Goal: Task Accomplishment & Management: Manage account settings

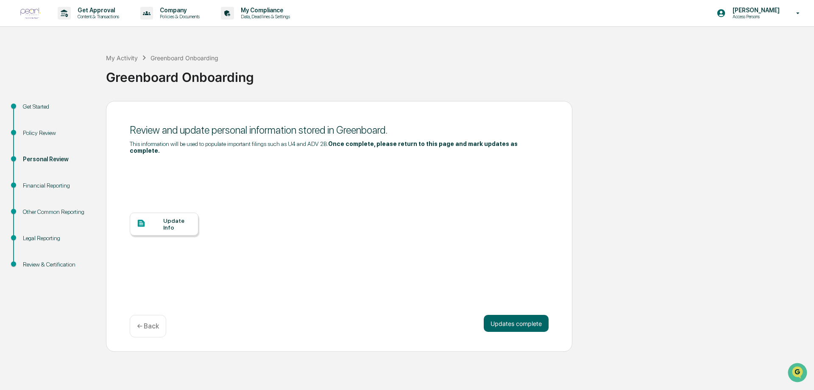
click at [167, 219] on div "Update Info" at bounding box center [177, 224] width 28 height 14
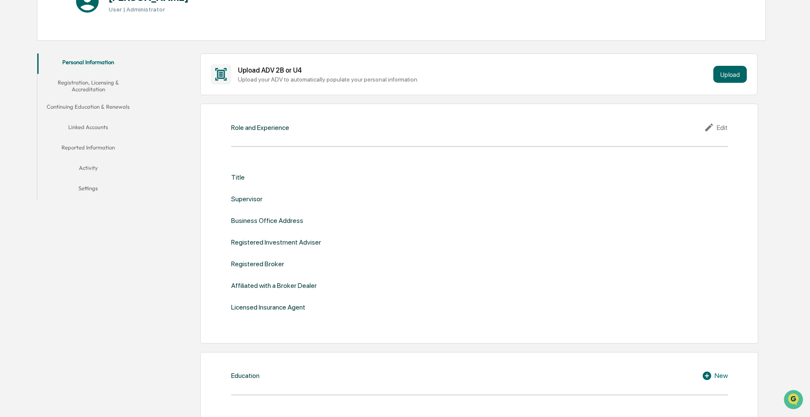
scroll to position [127, 0]
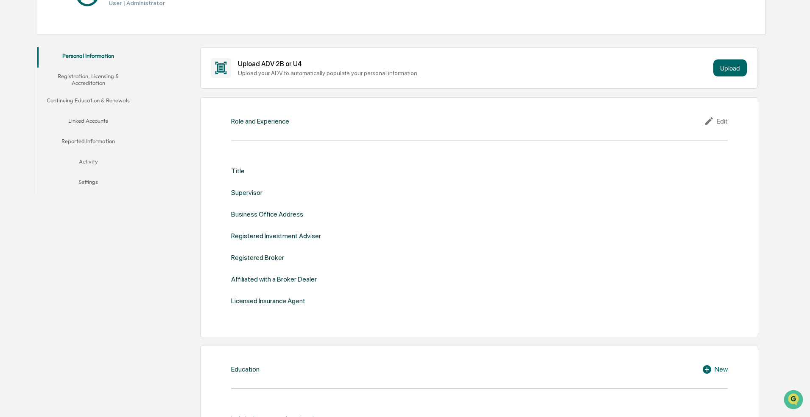
click at [406, 116] on div "Edit" at bounding box center [716, 121] width 24 height 10
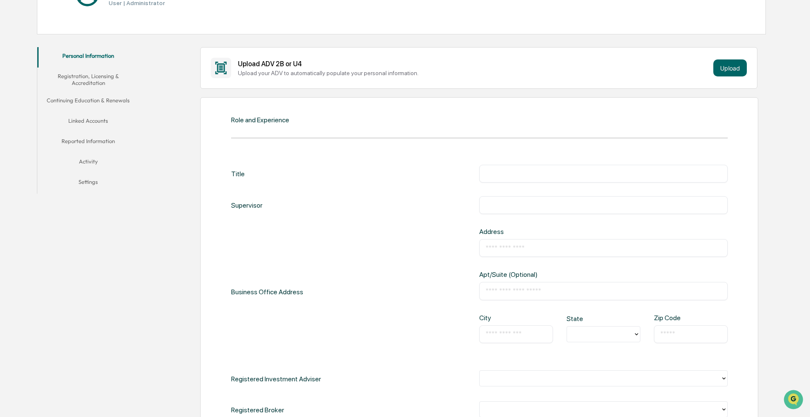
click at [406, 168] on div "​" at bounding box center [603, 174] width 249 height 18
click at [406, 174] on input "text" at bounding box center [604, 173] width 236 height 8
type input "**********"
click at [406, 207] on input "text" at bounding box center [604, 205] width 236 height 8
type input "**********"
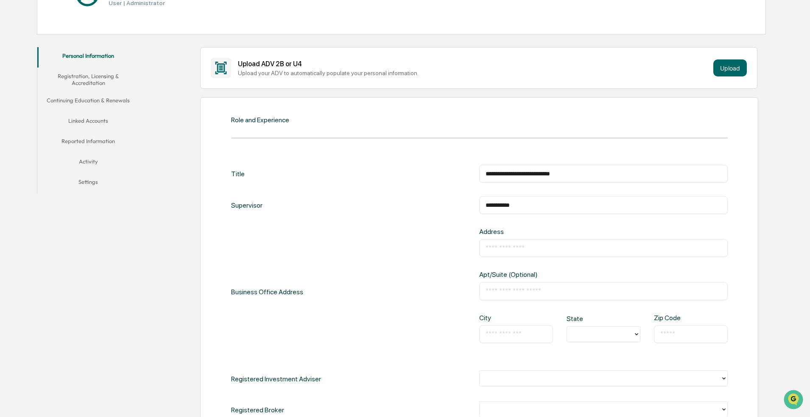
click at [406, 248] on input "text" at bounding box center [604, 247] width 236 height 8
type input "**********"
type input "*********"
type input "*"
type input "******"
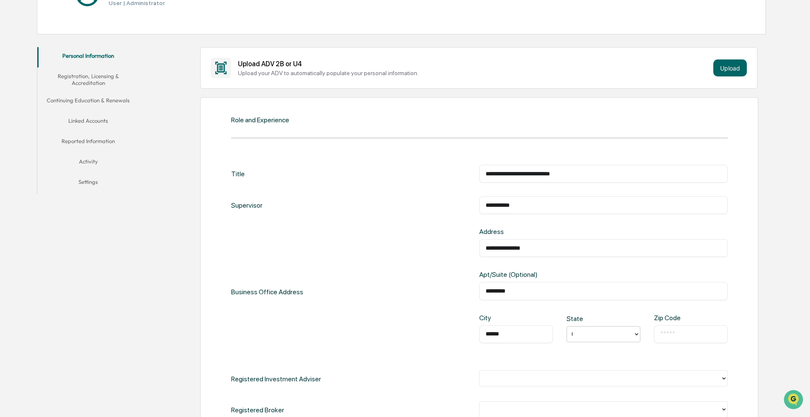
type input "**"
type input "*****"
click at [381, 288] on div "**********" at bounding box center [479, 291] width 497 height 129
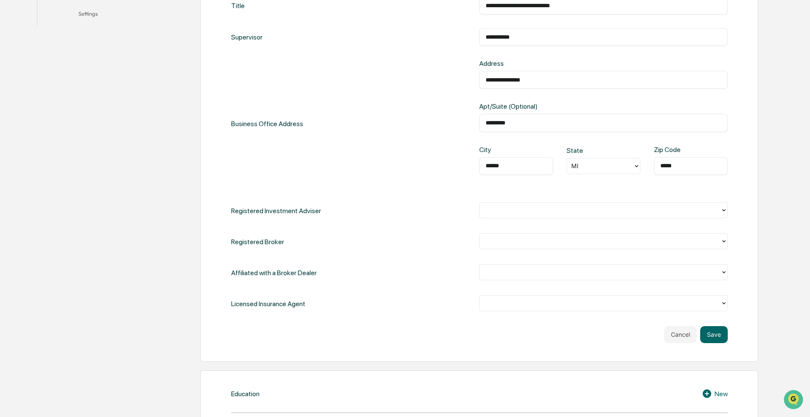
scroll to position [297, 0]
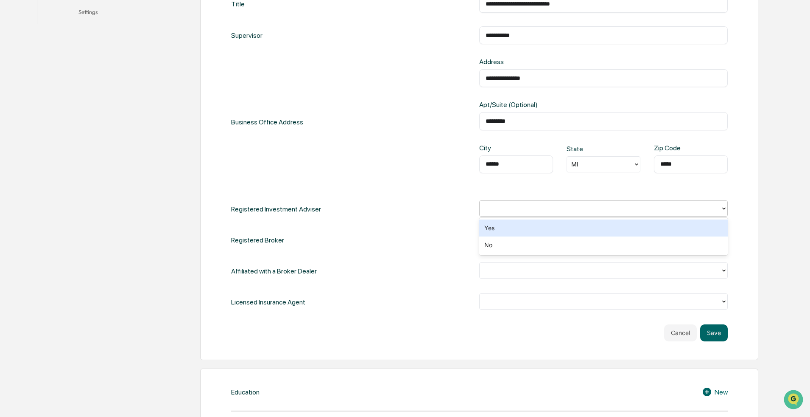
click at [406, 207] on div at bounding box center [600, 208] width 232 height 10
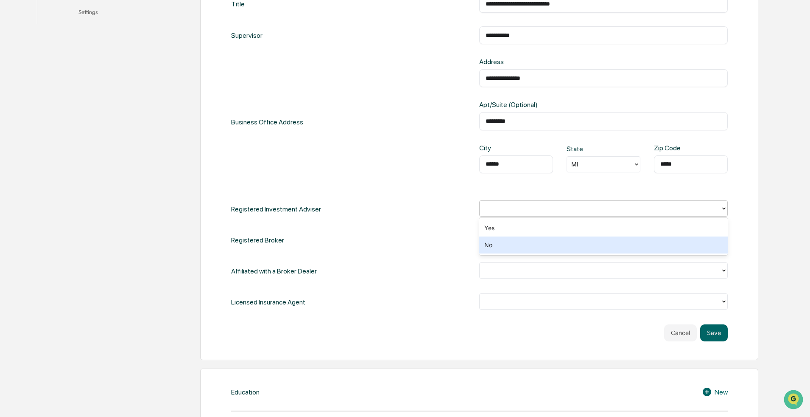
click at [406, 244] on div "No" at bounding box center [603, 244] width 249 height 17
click at [406, 245] on div at bounding box center [600, 238] width 241 height 13
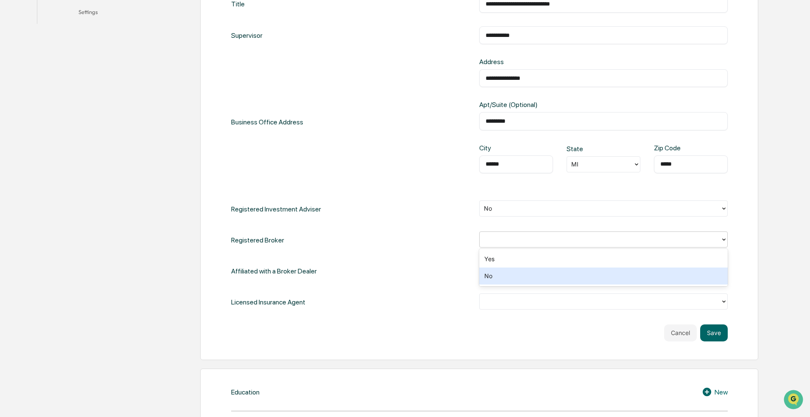
click at [406, 271] on div "No" at bounding box center [603, 275] width 249 height 17
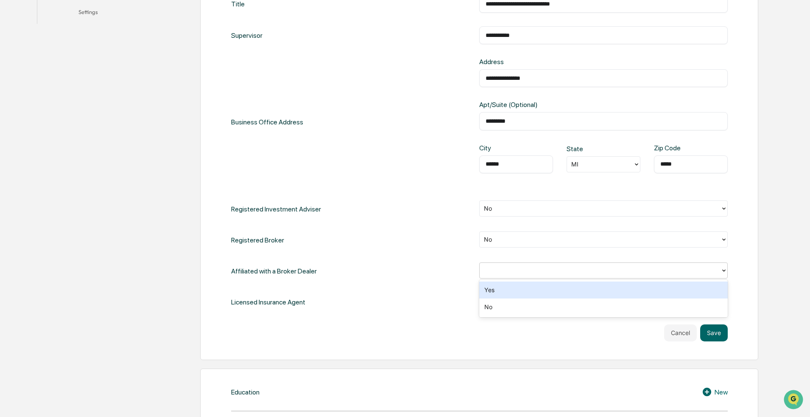
click at [406, 266] on div at bounding box center [600, 270] width 232 height 10
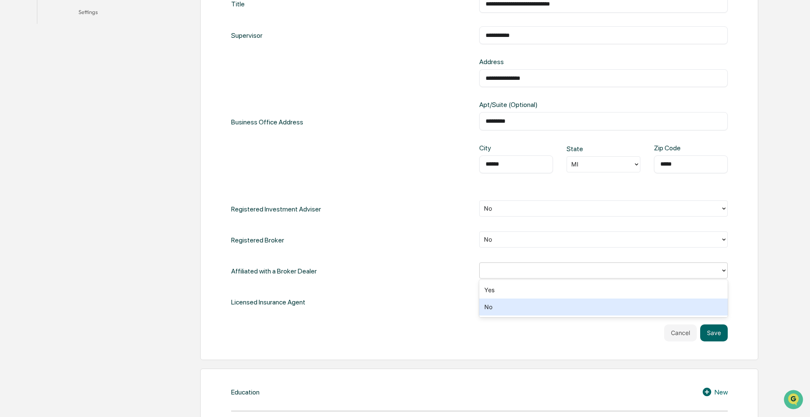
click at [406, 312] on div "No" at bounding box center [603, 306] width 249 height 17
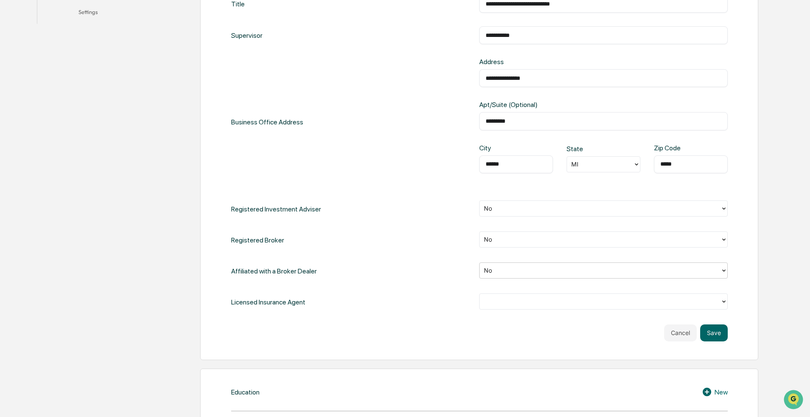
click at [406, 305] on div at bounding box center [600, 301] width 232 height 10
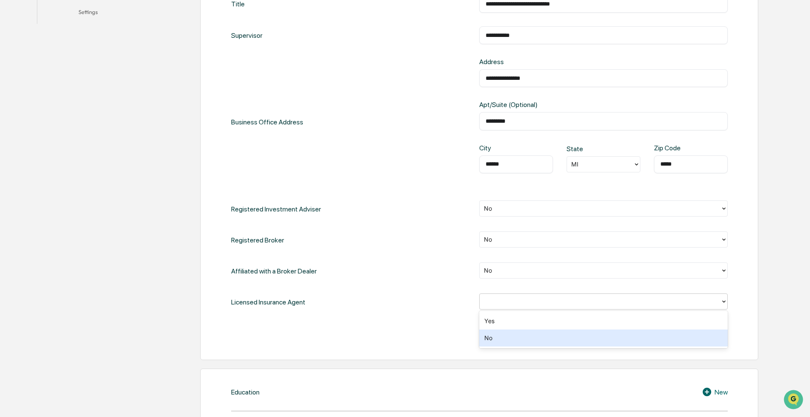
click at [406, 337] on div "No" at bounding box center [603, 337] width 249 height 17
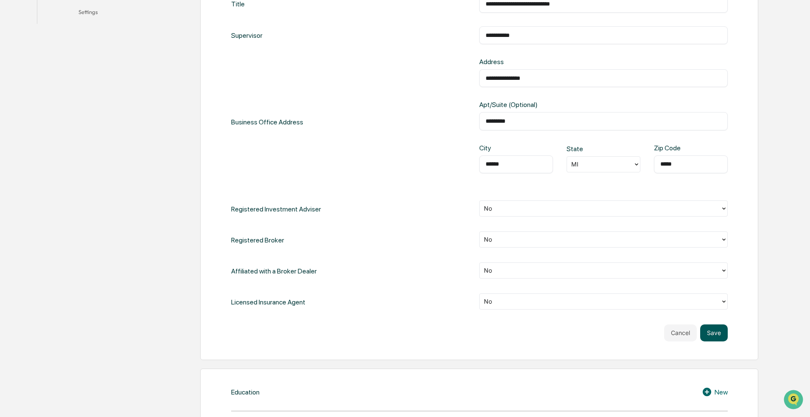
click at [406, 332] on button "Save" at bounding box center [714, 332] width 28 height 17
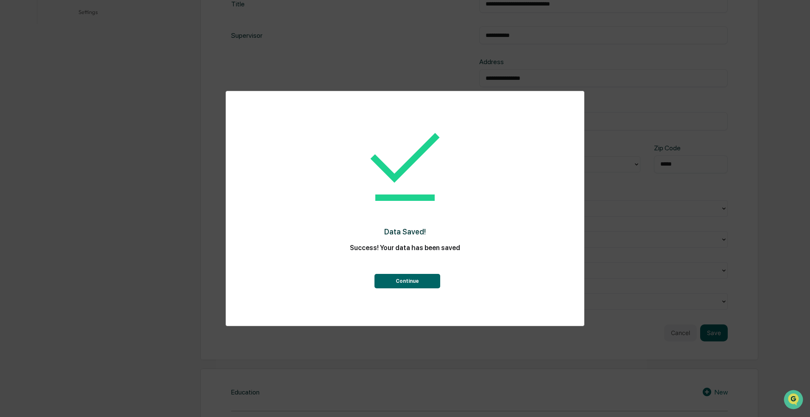
click at [395, 285] on button "Continue" at bounding box center [408, 281] width 66 height 14
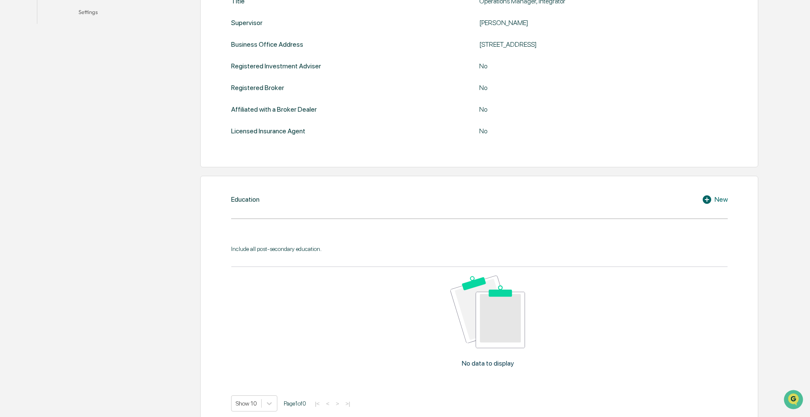
click at [406, 200] on div "New" at bounding box center [715, 199] width 26 height 10
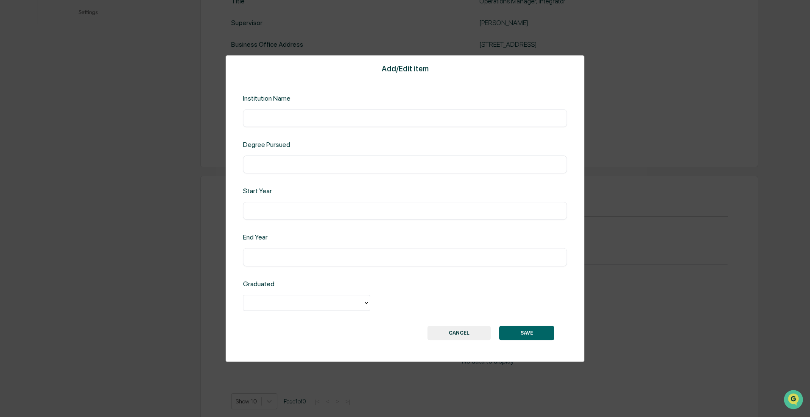
click at [406, 337] on button "CANCEL" at bounding box center [459, 332] width 63 height 14
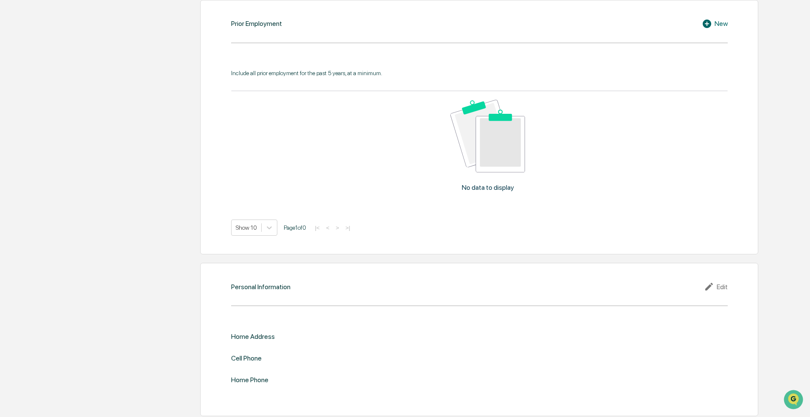
scroll to position [738, 0]
click at [406, 286] on div "Edit" at bounding box center [716, 283] width 24 height 10
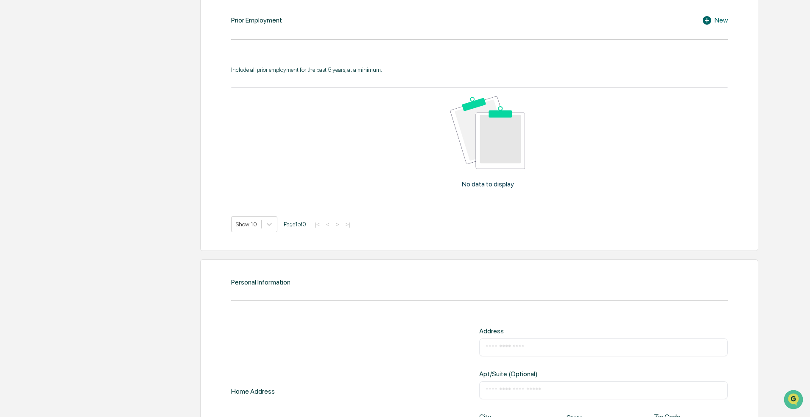
scroll to position [866, 0]
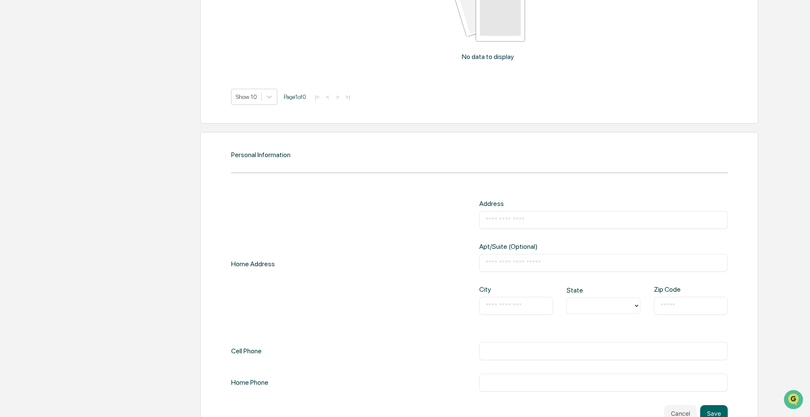
click at [406, 218] on input "text" at bounding box center [604, 219] width 236 height 8
type input "**********"
type input "******"
type input "**"
type input "*"
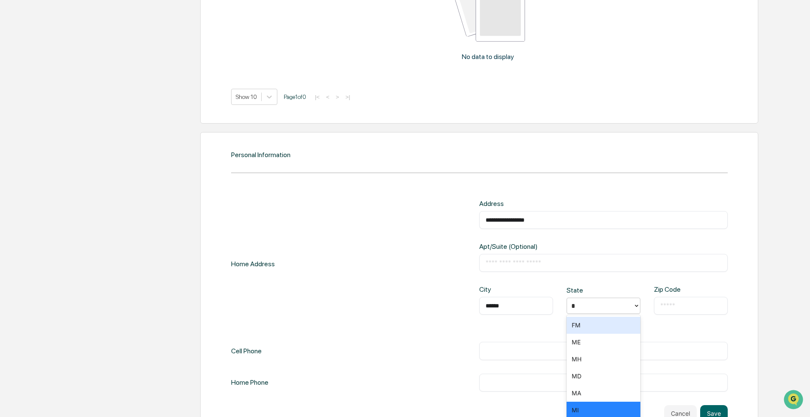
type input "**"
type input "*****"
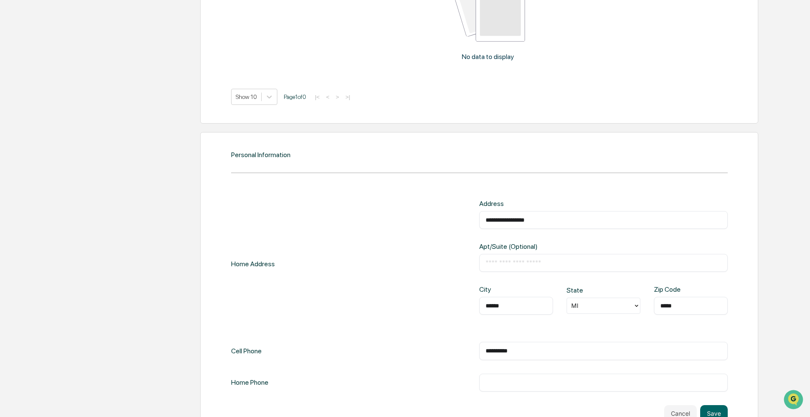
type input "**********"
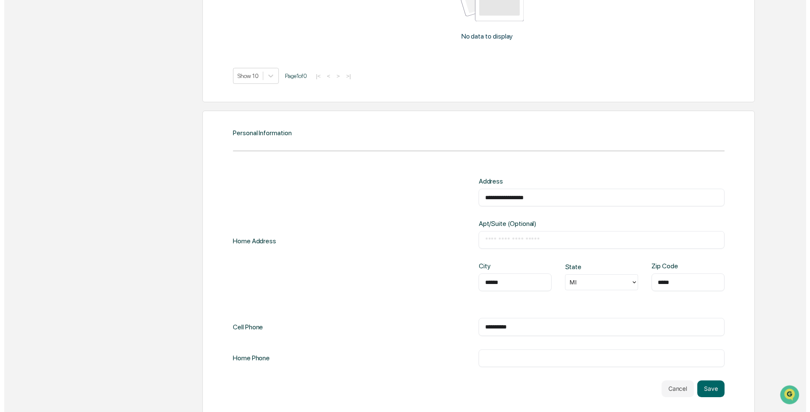
scroll to position [894, 0]
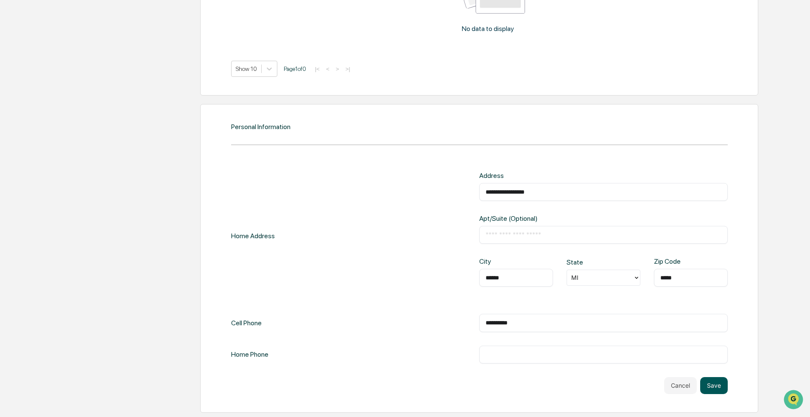
click at [406, 387] on button "Save" at bounding box center [714, 385] width 28 height 17
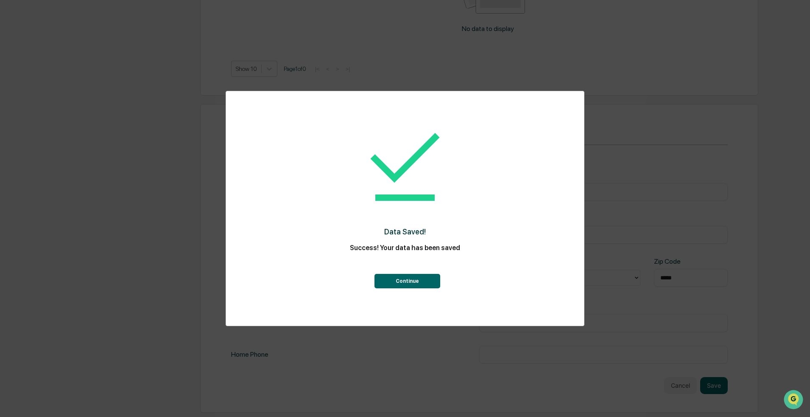
click at [397, 283] on button "Continue" at bounding box center [408, 281] width 66 height 14
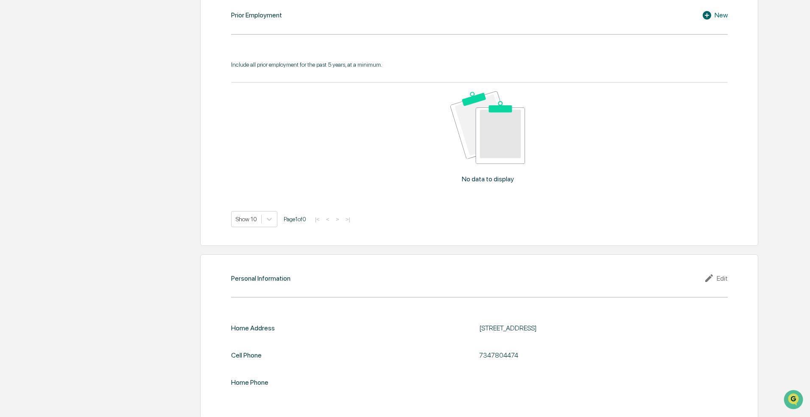
scroll to position [749, 0]
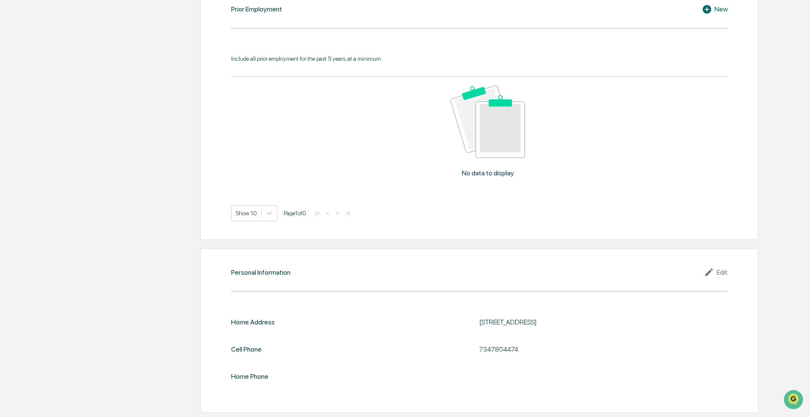
click at [406, 273] on icon at bounding box center [710, 272] width 13 height 10
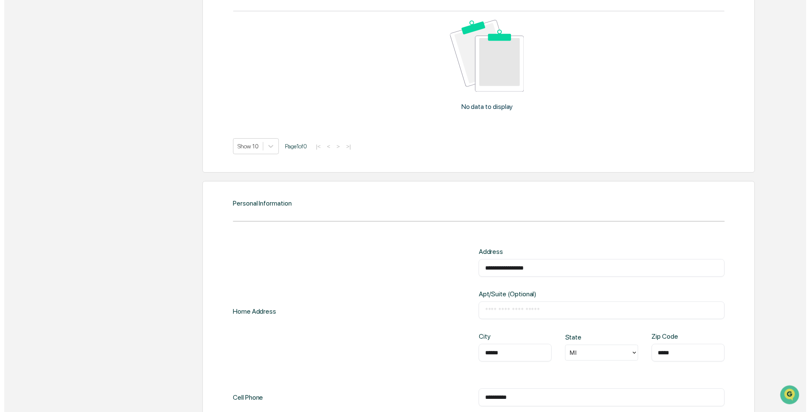
scroll to position [894, 0]
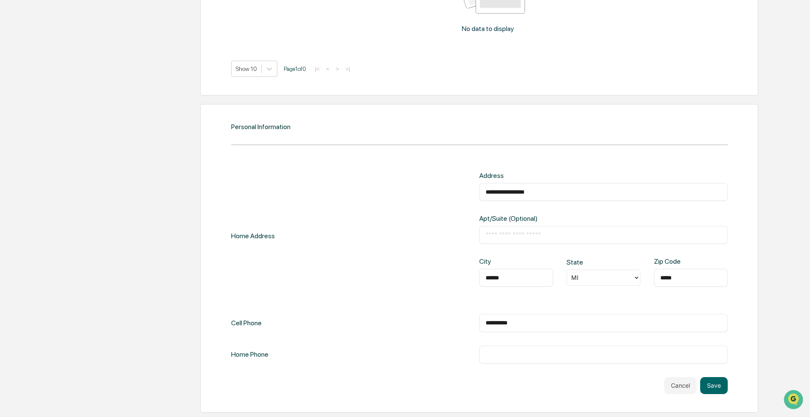
click at [406, 352] on input "text" at bounding box center [604, 354] width 236 height 8
type input "***"
click at [406, 386] on button "Save" at bounding box center [714, 385] width 28 height 17
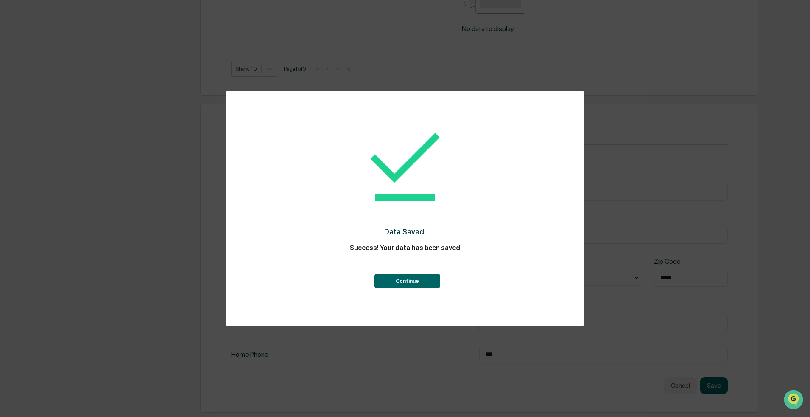
click at [404, 282] on button "Continue" at bounding box center [408, 281] width 66 height 14
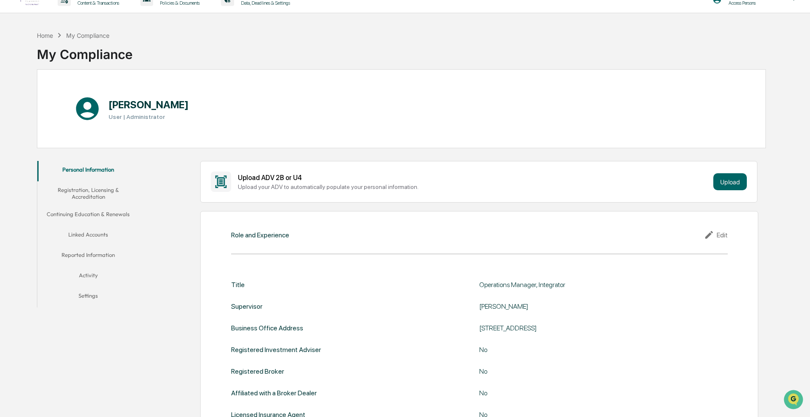
scroll to position [0, 0]
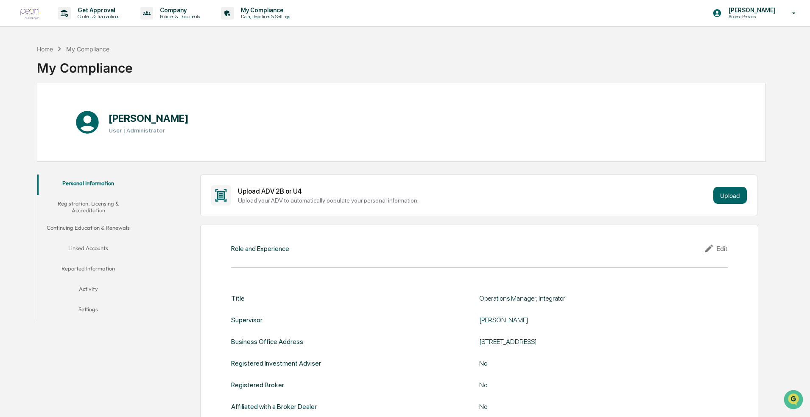
click at [90, 208] on button "Registration, Licensing & Accreditation" at bounding box center [88, 207] width 102 height 24
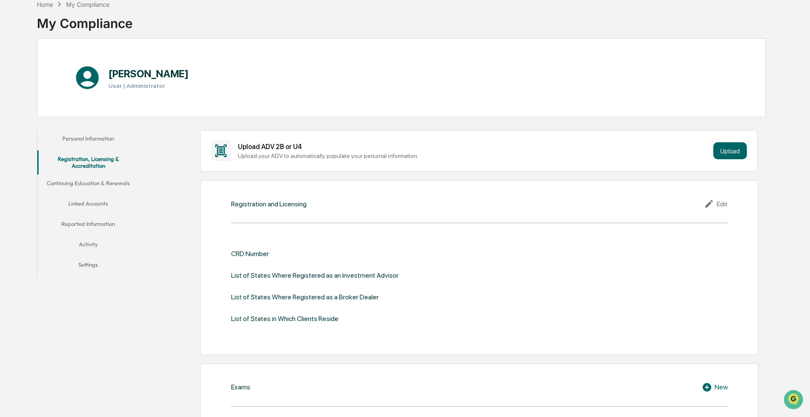
scroll to position [42, 0]
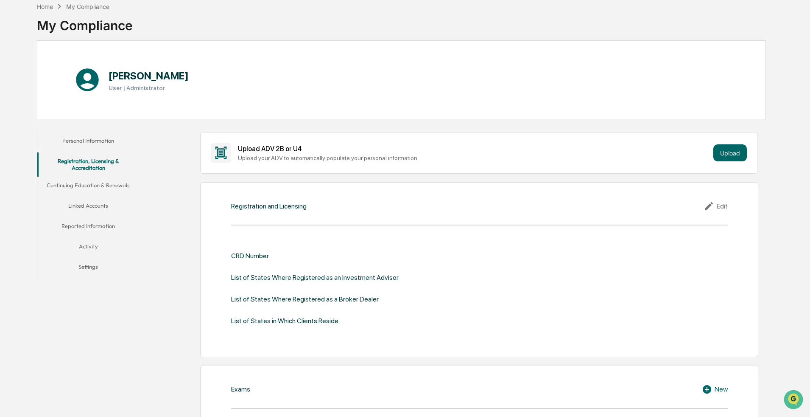
click at [406, 203] on icon at bounding box center [710, 206] width 13 height 10
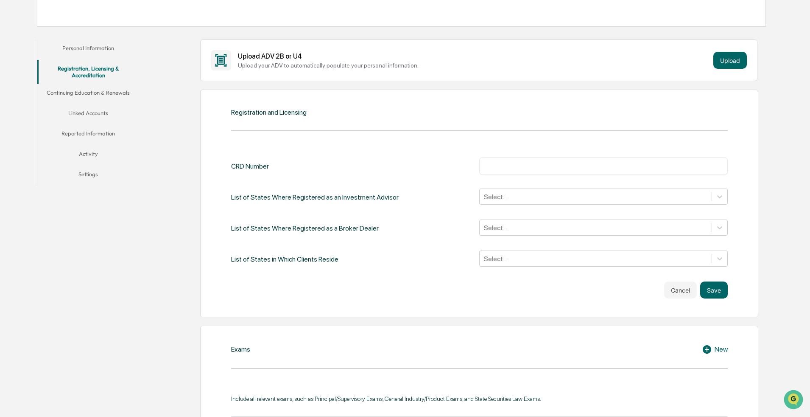
scroll to position [0, 0]
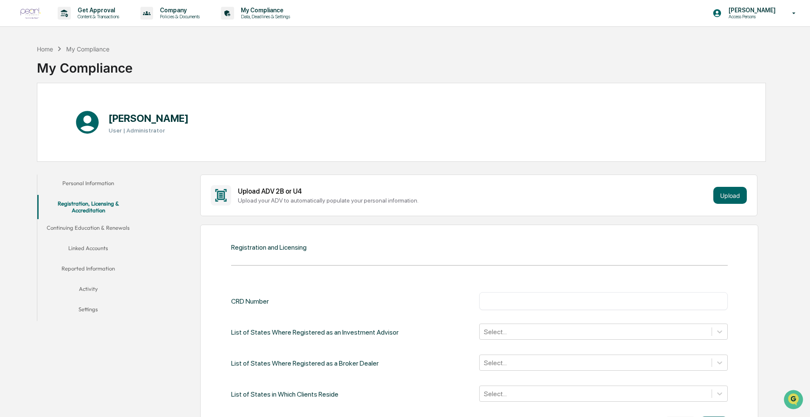
click at [92, 228] on button "Continuing Education & Renewals" at bounding box center [88, 229] width 102 height 20
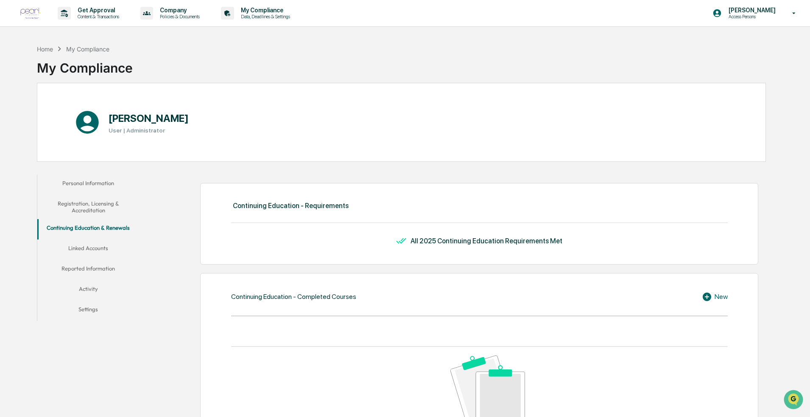
click at [87, 246] on button "Linked Accounts" at bounding box center [88, 249] width 102 height 20
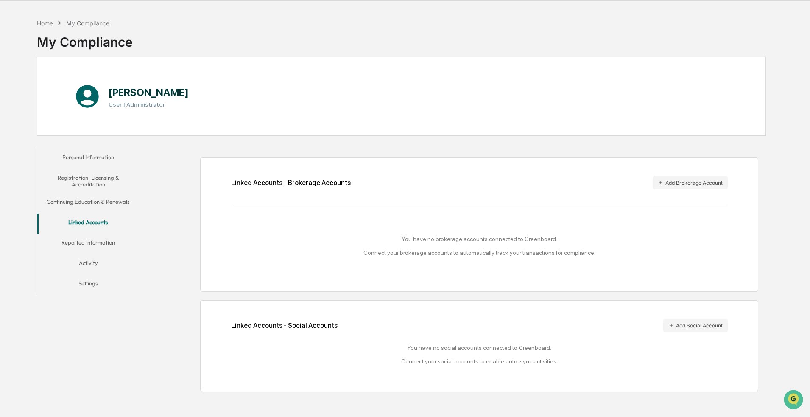
scroll to position [40, 0]
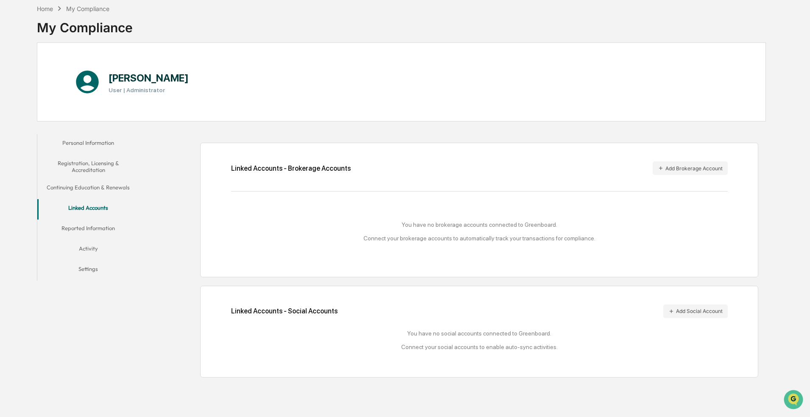
click at [78, 229] on button "Reported Information" at bounding box center [88, 229] width 102 height 20
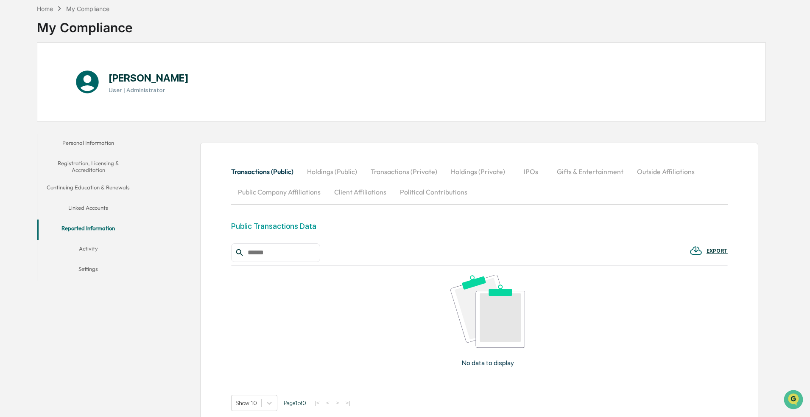
click at [86, 248] on button "Activity" at bounding box center [88, 250] width 102 height 20
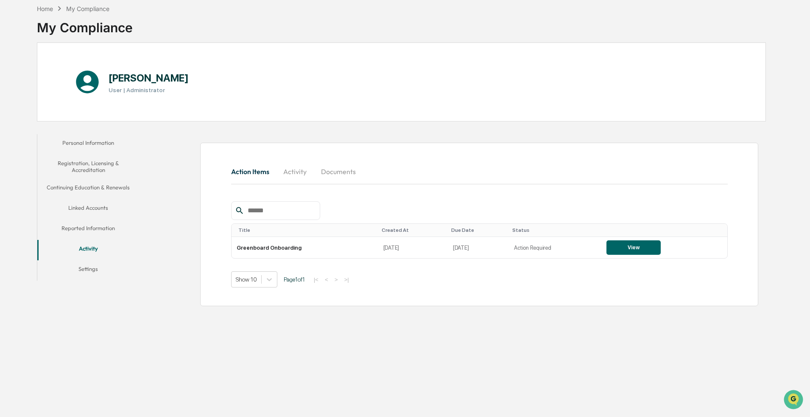
click at [87, 268] on button "Settings" at bounding box center [88, 270] width 102 height 20
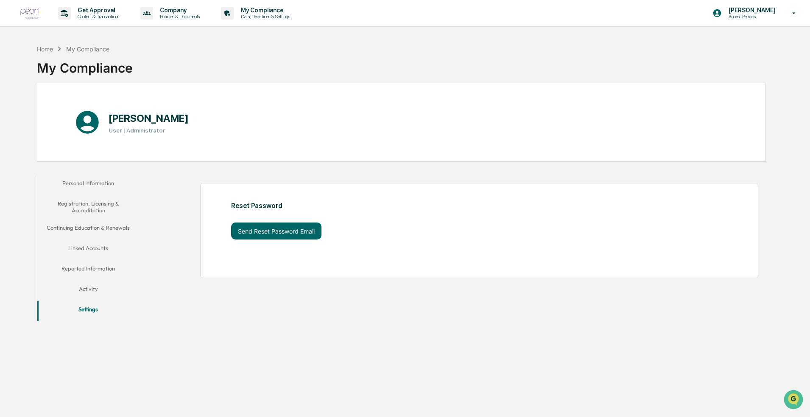
click at [86, 287] on button "Activity" at bounding box center [88, 290] width 102 height 20
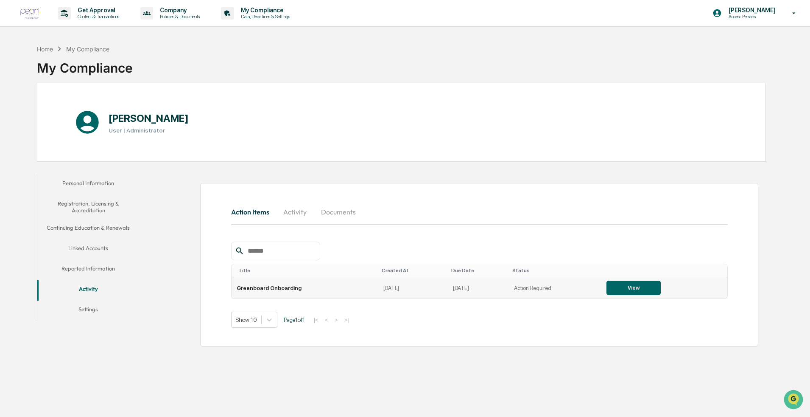
click at [406, 288] on button "View" at bounding box center [634, 287] width 54 height 14
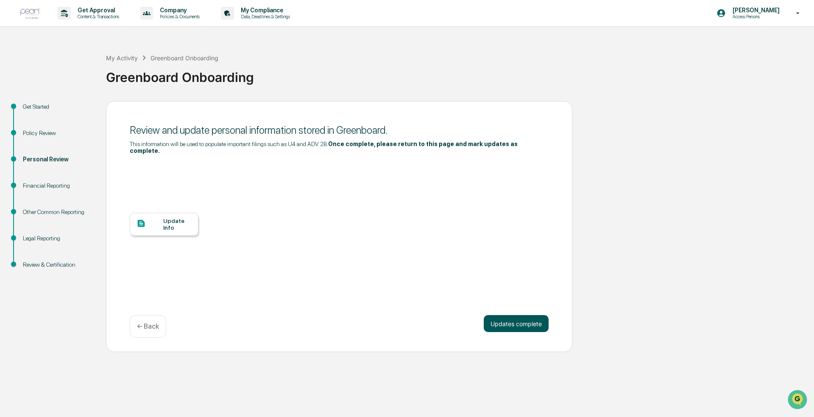
click at [406, 320] on button "Updates complete" at bounding box center [516, 323] width 65 height 17
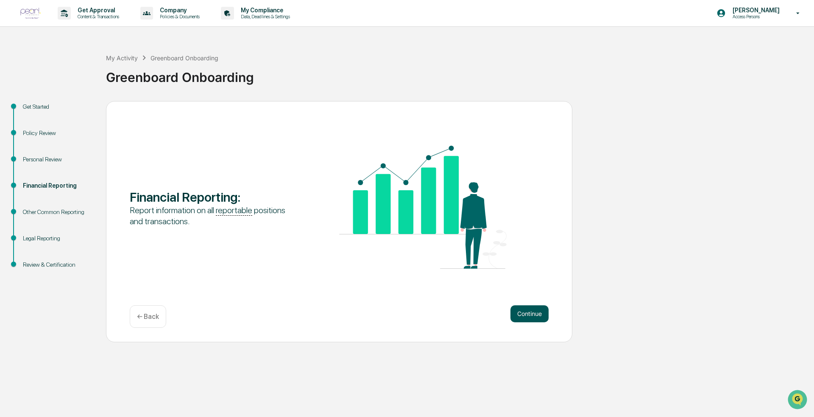
click at [406, 315] on button "Continue" at bounding box center [530, 313] width 38 height 17
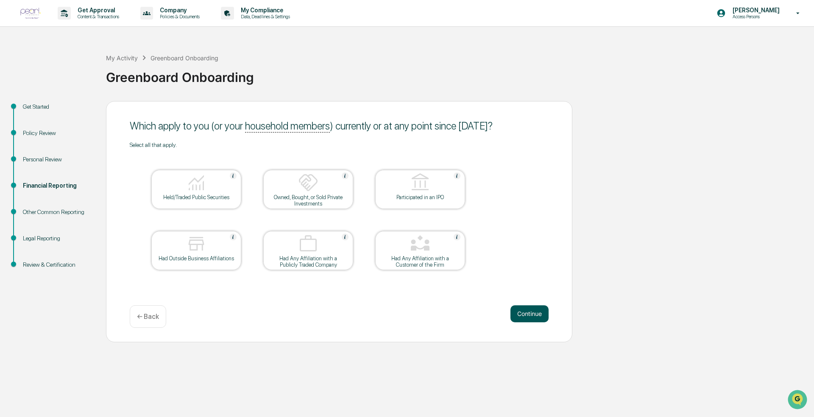
click at [406, 309] on button "Continue" at bounding box center [530, 313] width 38 height 17
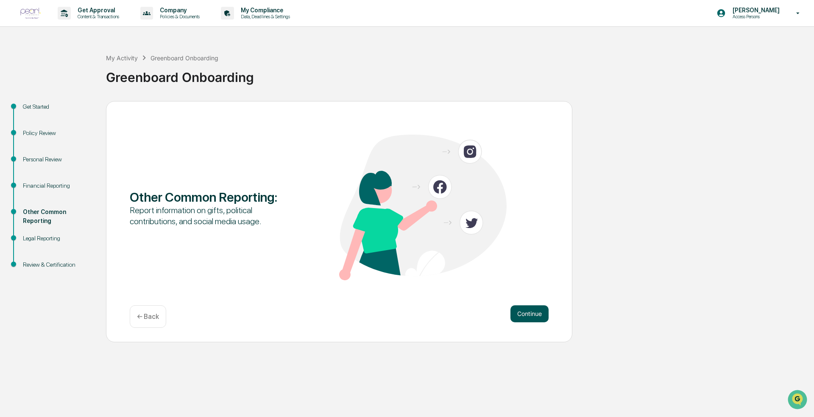
click at [406, 318] on button "Continue" at bounding box center [530, 313] width 38 height 17
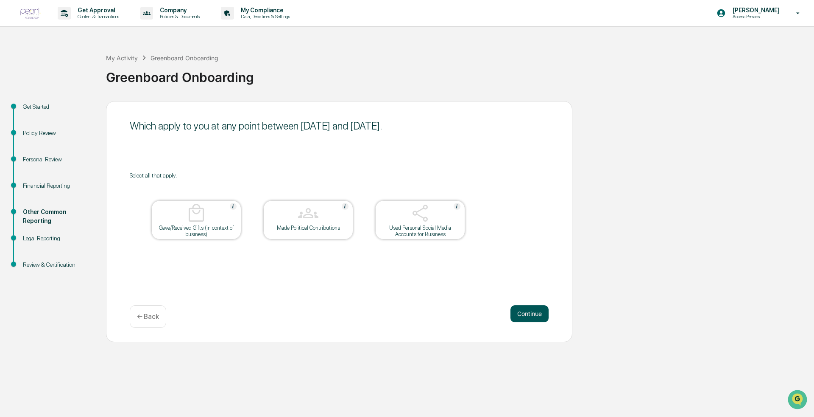
click at [406, 311] on button "Continue" at bounding box center [530, 313] width 38 height 17
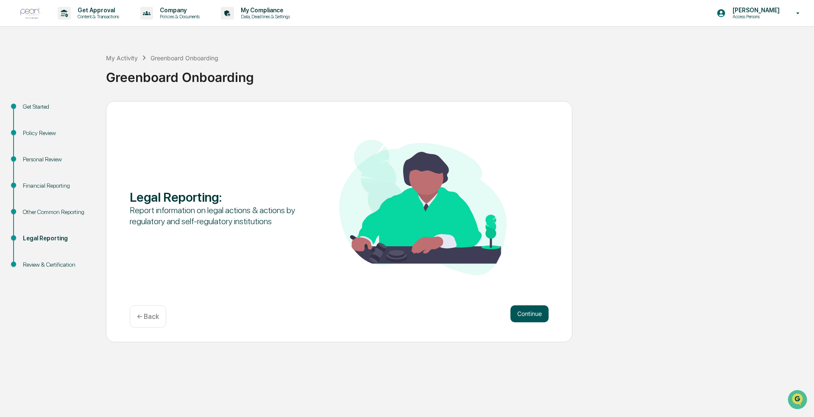
click at [406, 311] on button "Continue" at bounding box center [530, 313] width 38 height 17
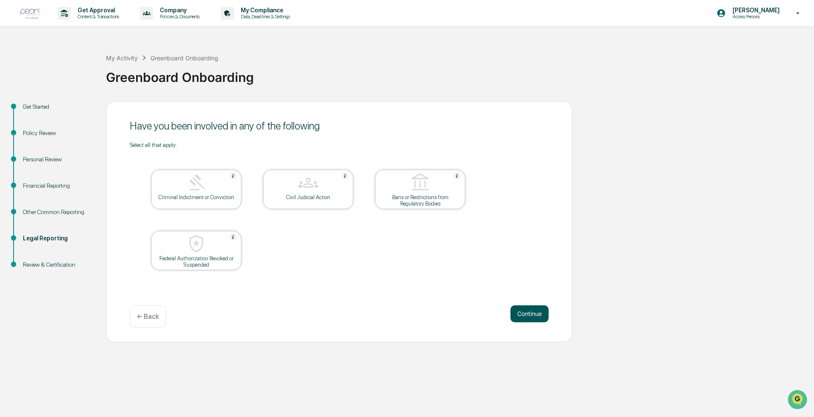
click at [406, 309] on button "Continue" at bounding box center [530, 313] width 38 height 17
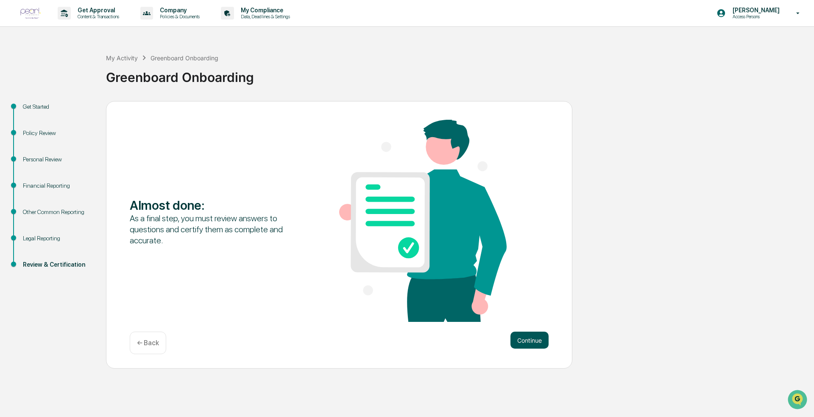
click at [406, 338] on button "Continue" at bounding box center [530, 339] width 38 height 17
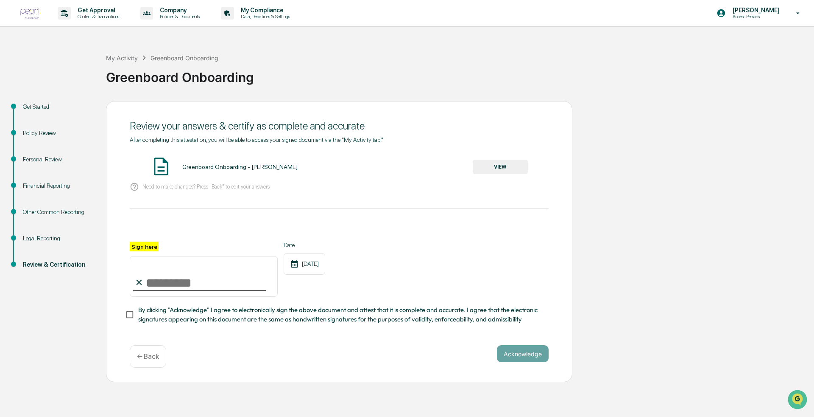
click at [406, 166] on button "VIEW" at bounding box center [500, 166] width 55 height 14
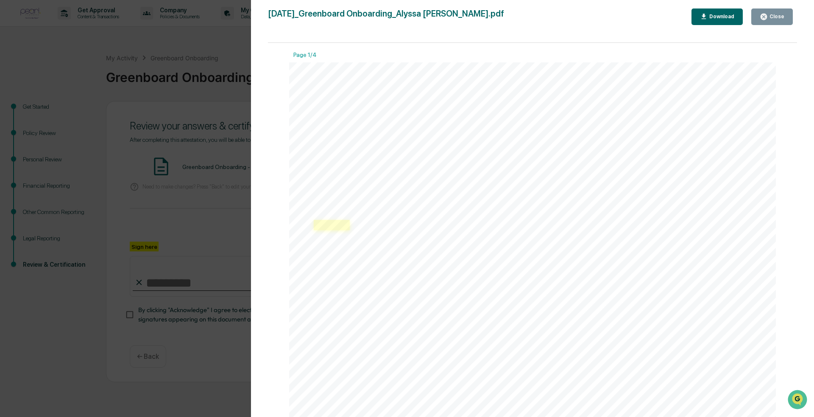
click at [341, 224] on link at bounding box center [332, 225] width 36 height 10
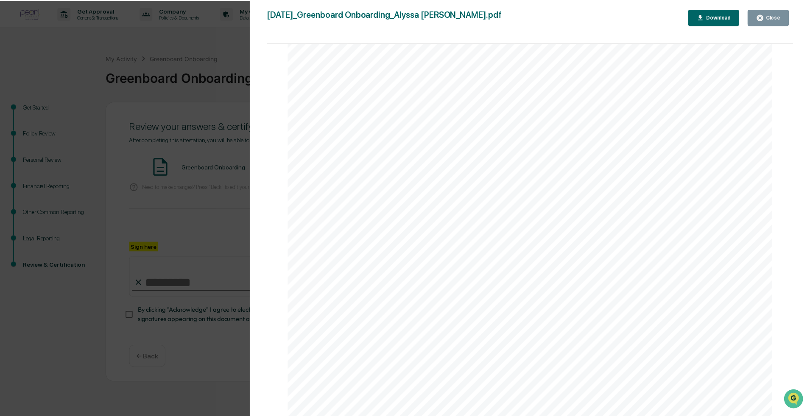
scroll to position [2483, 0]
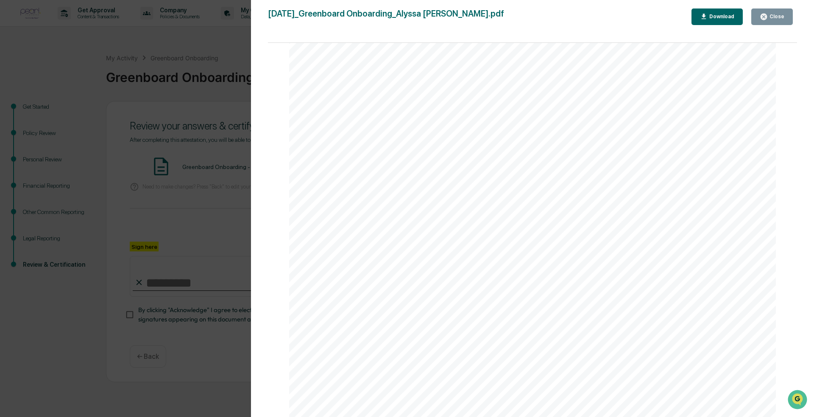
click at [406, 20] on div "Close" at bounding box center [772, 17] width 25 height 8
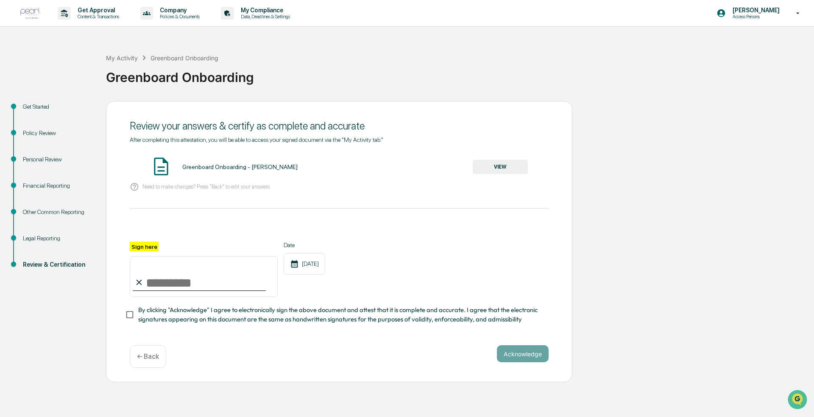
click at [186, 281] on input "Sign here" at bounding box center [204, 276] width 148 height 41
type input "**********"
click at [406, 271] on div "**********" at bounding box center [339, 268] width 419 height 55
click at [406, 358] on button "Acknowledge" at bounding box center [523, 353] width 52 height 17
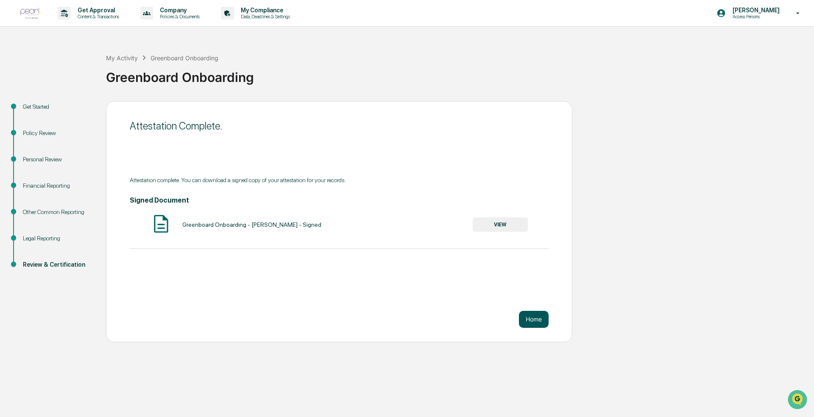
click at [406, 321] on button "Home" at bounding box center [534, 318] width 30 height 17
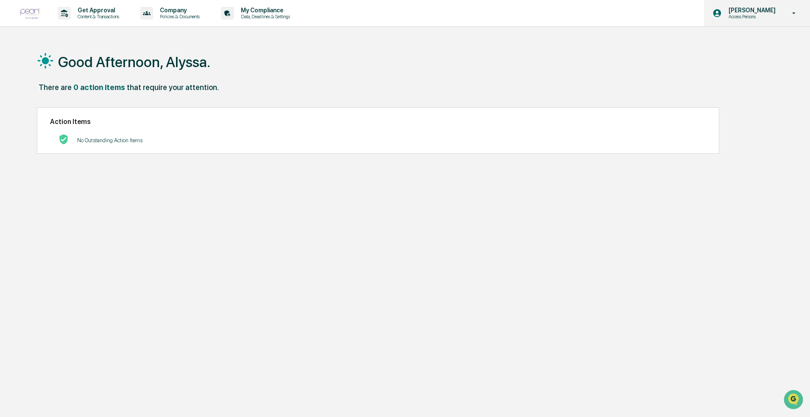
click at [406, 9] on icon at bounding box center [794, 13] width 15 height 8
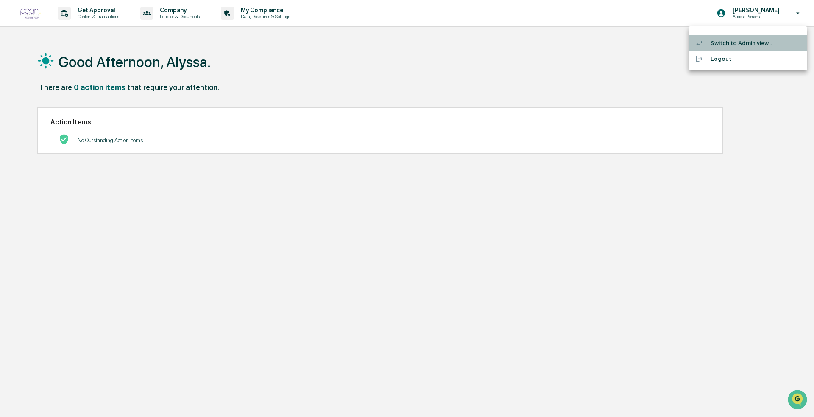
click at [406, 42] on li "Switch to Admin view..." at bounding box center [748, 43] width 119 height 16
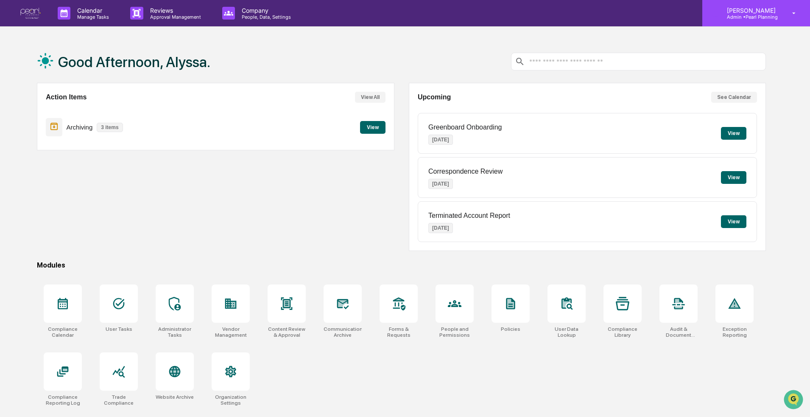
click at [406, 14] on p "Admin • Pearl Planning" at bounding box center [750, 17] width 60 height 6
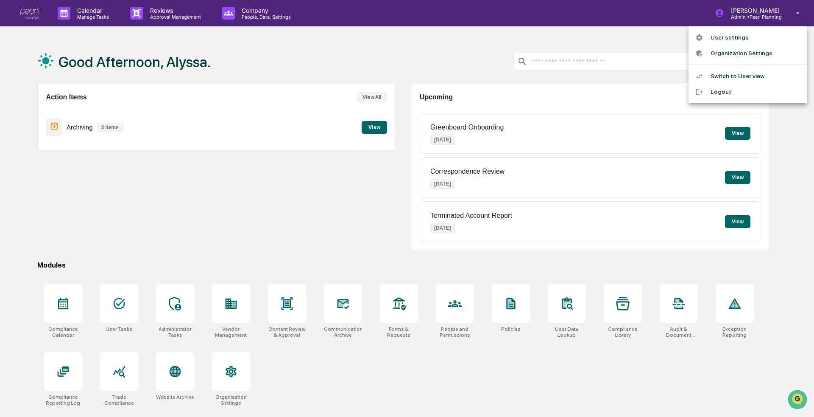
click at [406, 52] on li "Organization Settings" at bounding box center [748, 53] width 119 height 16
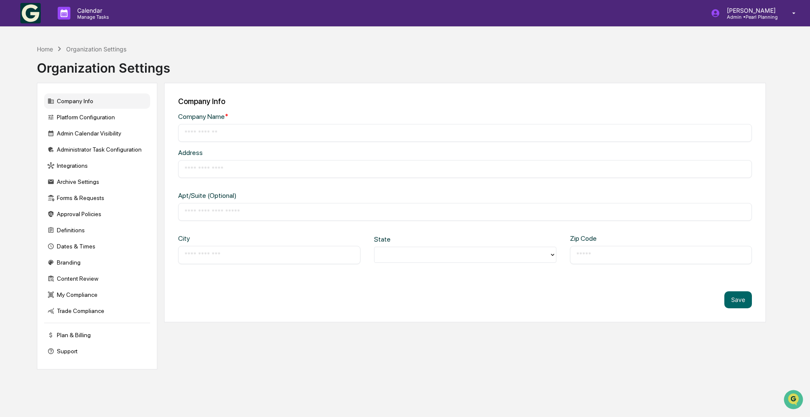
type input "**********"
type input "*********"
type input "******"
type input "*****"
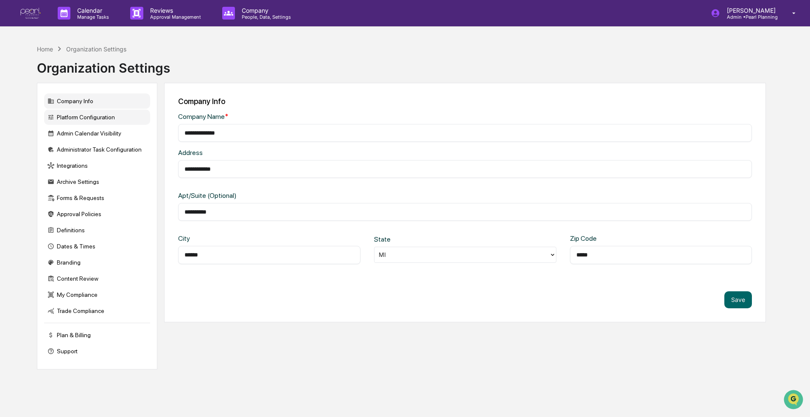
click at [84, 119] on div "Platform Configuration" at bounding box center [97, 116] width 106 height 15
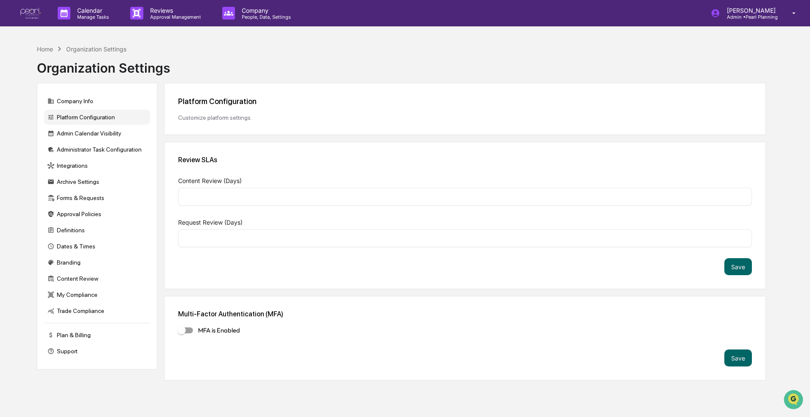
type input "*"
click at [85, 138] on div "Admin Calendar Visibility" at bounding box center [97, 133] width 106 height 15
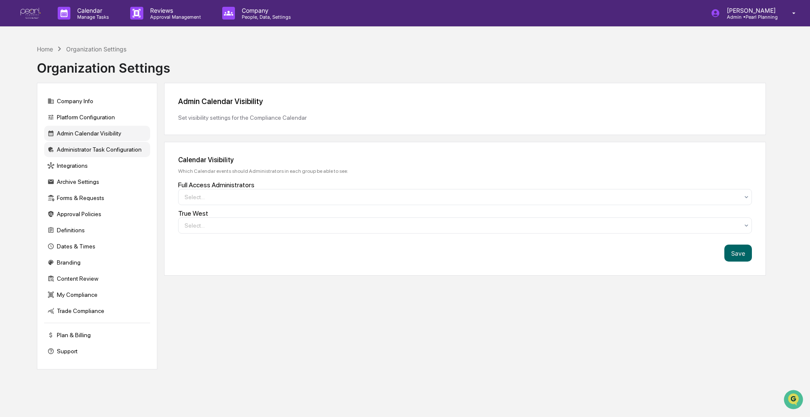
click at [87, 150] on div "Administrator Task Configuration" at bounding box center [97, 149] width 106 height 15
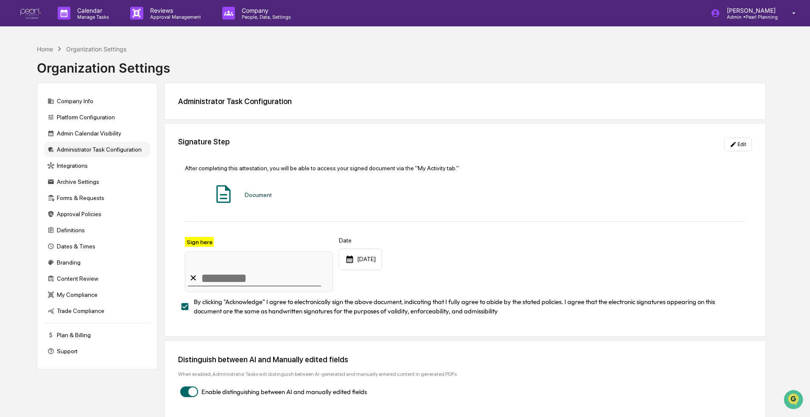
scroll to position [40, 0]
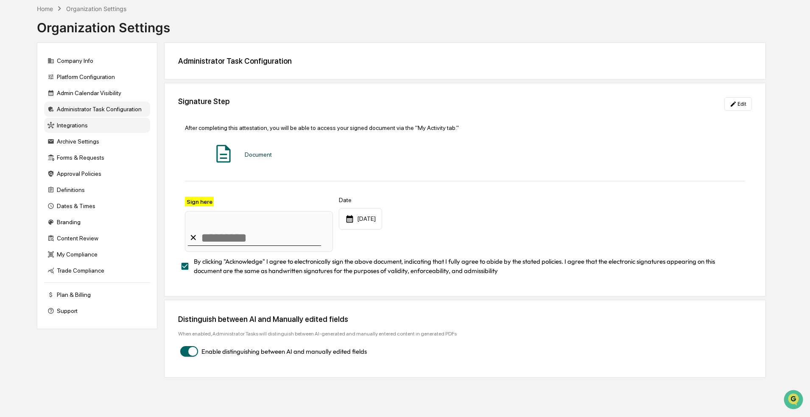
click at [72, 126] on div "Integrations" at bounding box center [97, 124] width 106 height 15
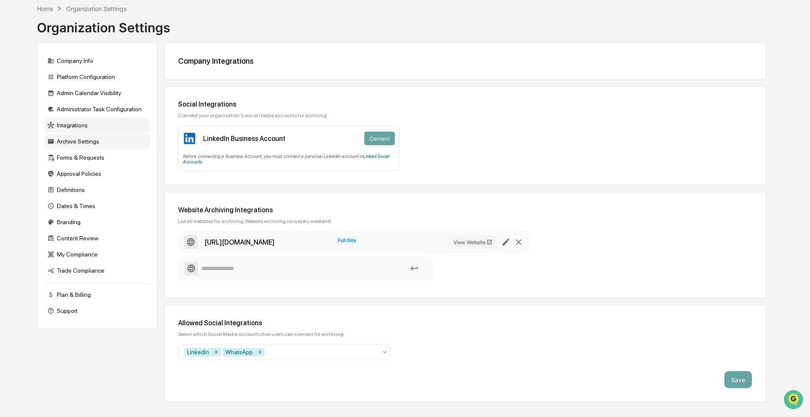
click at [78, 146] on div "Archive Settings" at bounding box center [97, 141] width 106 height 15
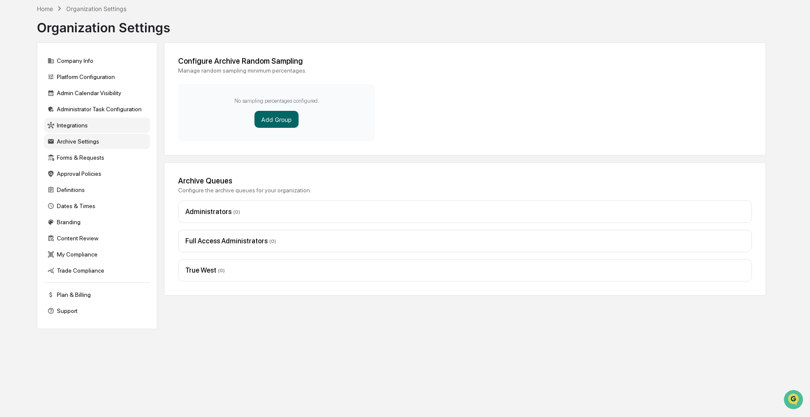
click at [77, 129] on div "Integrations" at bounding box center [97, 124] width 106 height 15
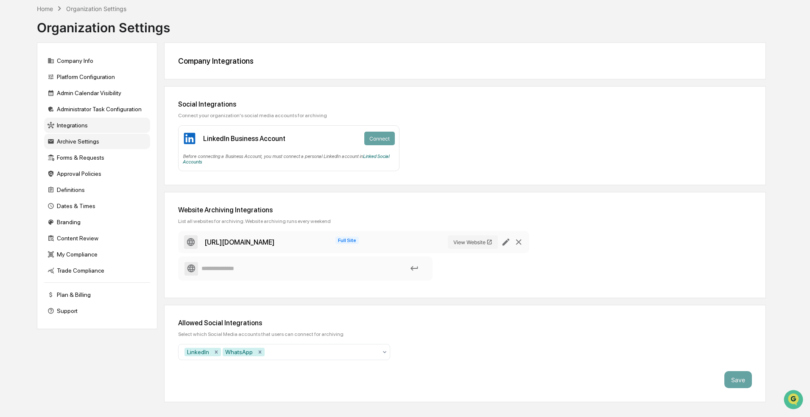
click at [101, 145] on div "Archive Settings" at bounding box center [97, 141] width 106 height 15
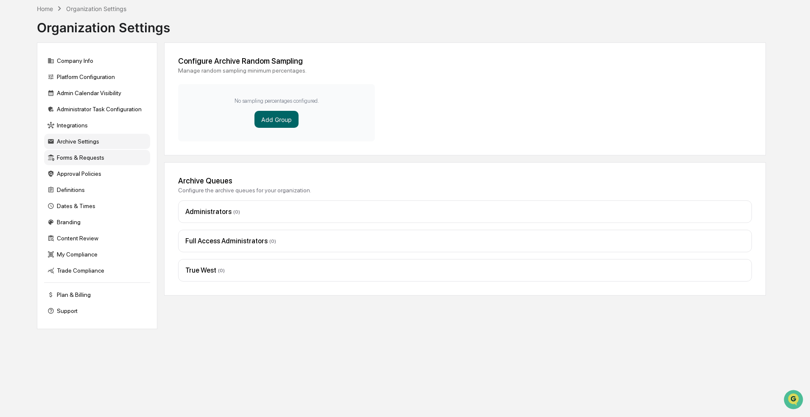
click at [92, 159] on div "Forms & Requests" at bounding box center [97, 157] width 106 height 15
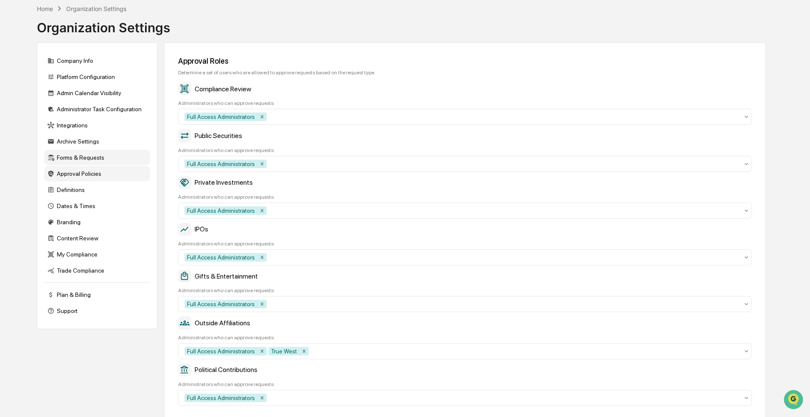
click at [91, 170] on div "Approval Policies" at bounding box center [97, 173] width 106 height 15
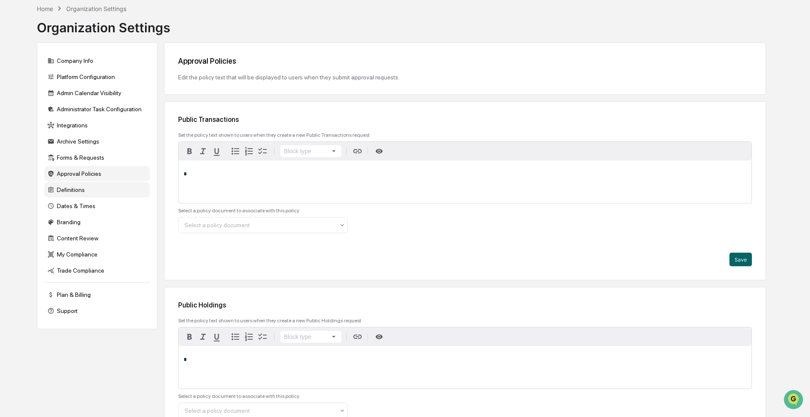
click at [91, 186] on div "Definitions" at bounding box center [97, 189] width 106 height 15
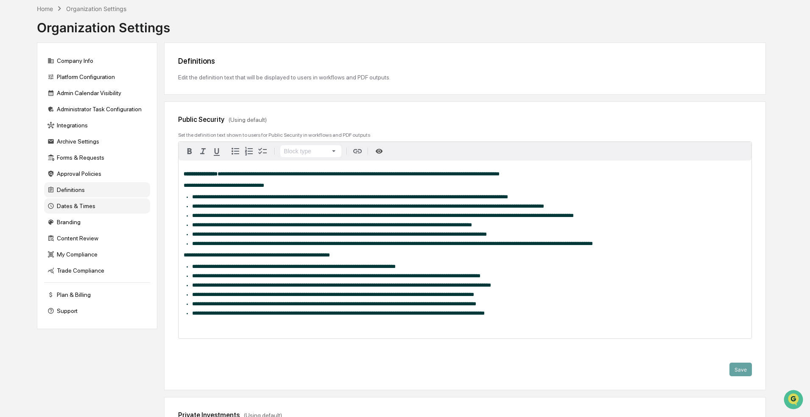
click at [89, 204] on div "Dates & Times" at bounding box center [97, 205] width 106 height 15
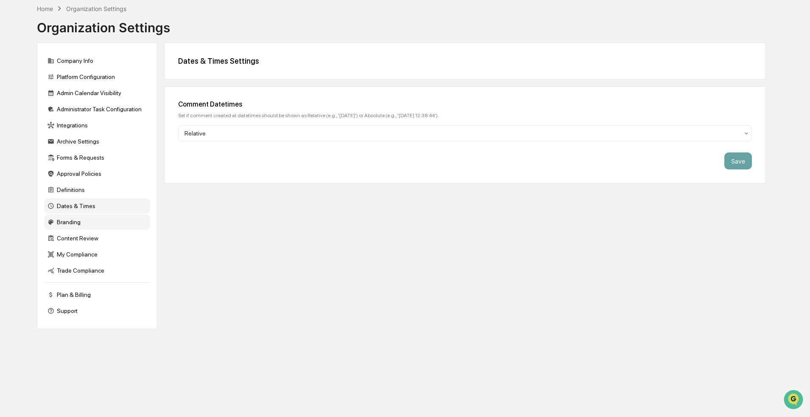
drag, startPoint x: 83, startPoint y: 219, endPoint x: 82, endPoint y: 229, distance: 9.8
click at [83, 219] on div "Branding" at bounding box center [97, 221] width 106 height 15
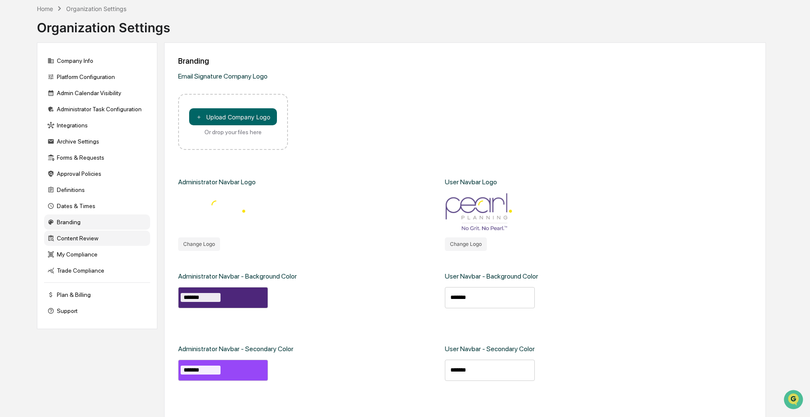
click at [83, 237] on div "Content Review" at bounding box center [97, 237] width 106 height 15
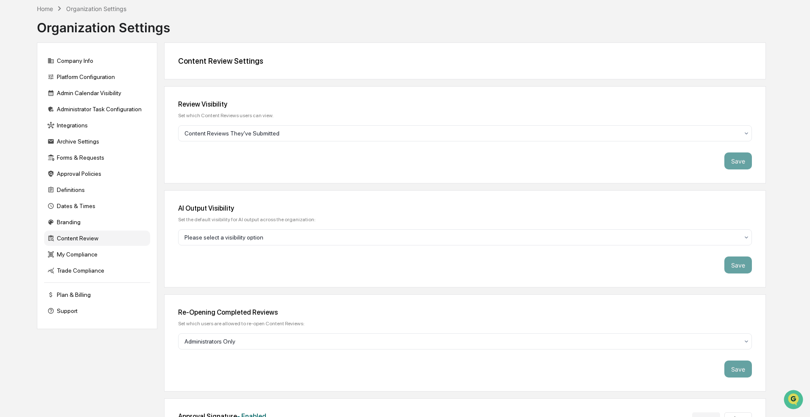
click at [90, 12] on div "Organization Settings" at bounding box center [96, 8] width 60 height 7
click at [51, 12] on div "Home Organization Settings" at bounding box center [81, 8] width 89 height 9
click at [50, 11] on div "Home" at bounding box center [45, 8] width 16 height 7
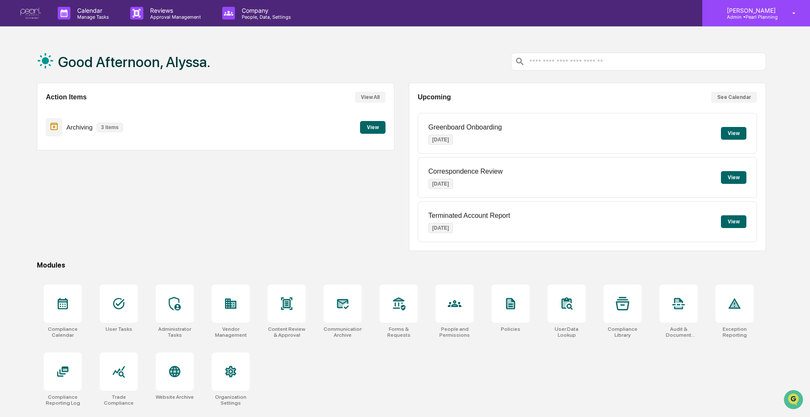
click at [406, 11] on p "[PERSON_NAME]" at bounding box center [750, 10] width 60 height 7
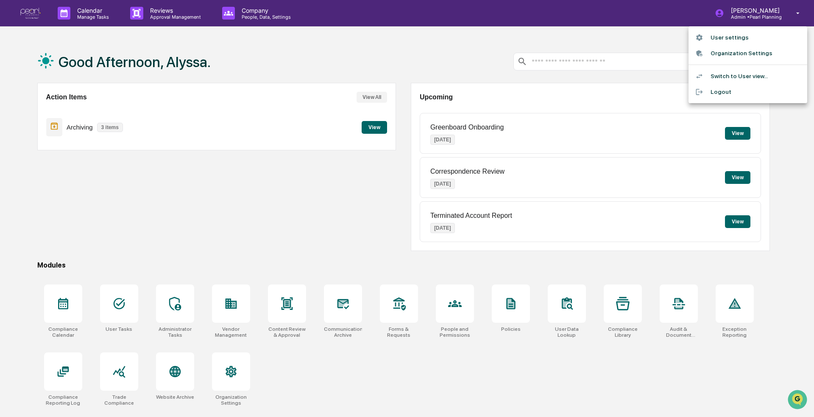
click at [406, 52] on li "Organization Settings" at bounding box center [748, 53] width 119 height 16
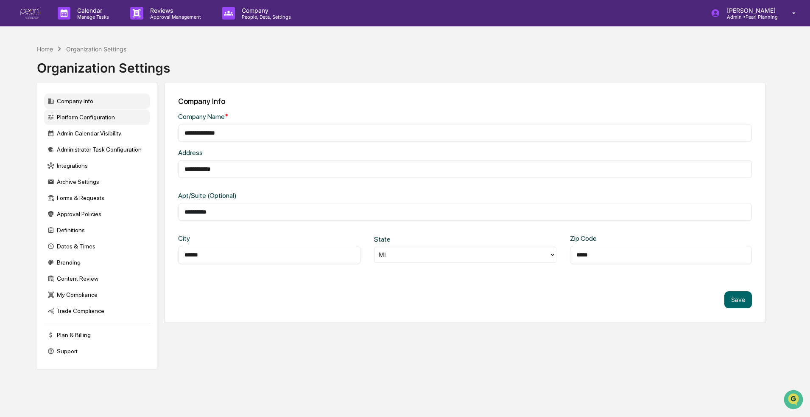
click at [79, 121] on div "Platform Configuration" at bounding box center [97, 116] width 106 height 15
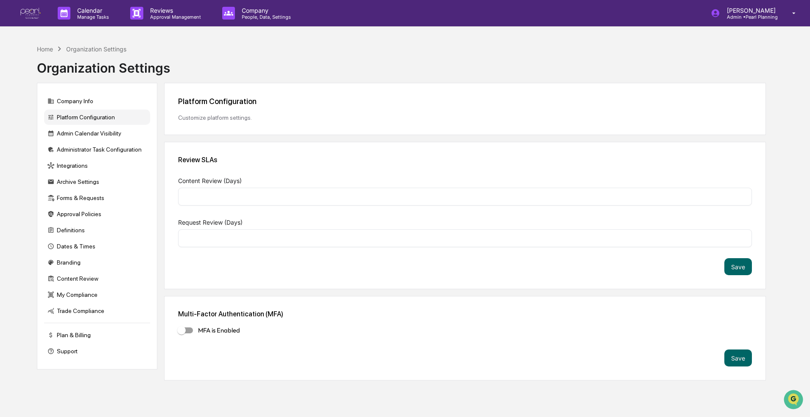
type input "*"
click at [258, 17] on p "People, Data, Settings" at bounding box center [265, 17] width 60 height 6
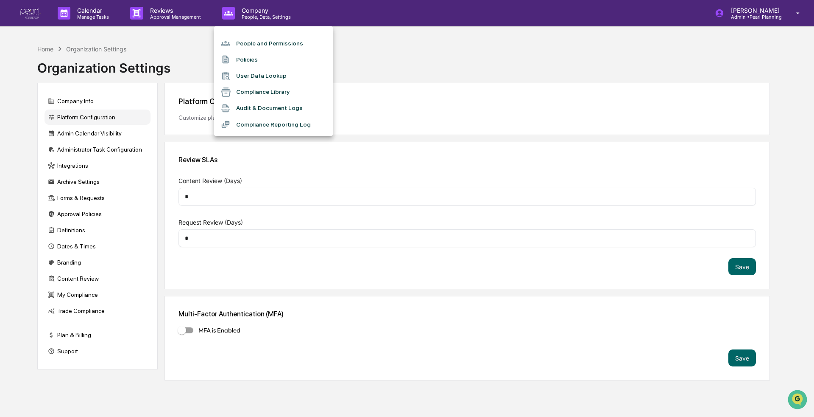
click at [266, 44] on li "People and Permissions" at bounding box center [273, 43] width 119 height 16
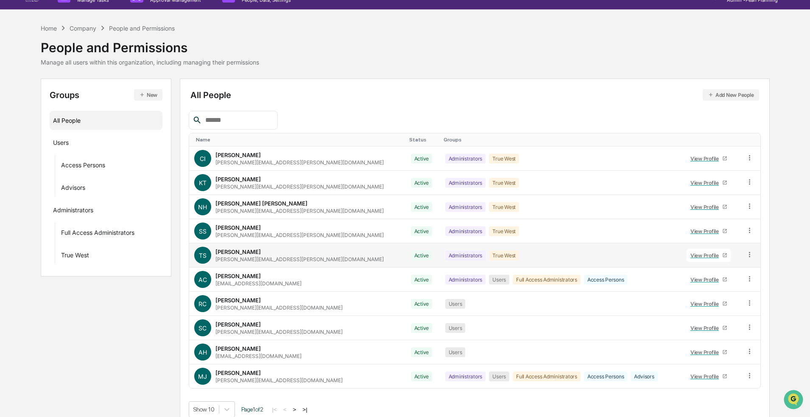
scroll to position [26, 0]
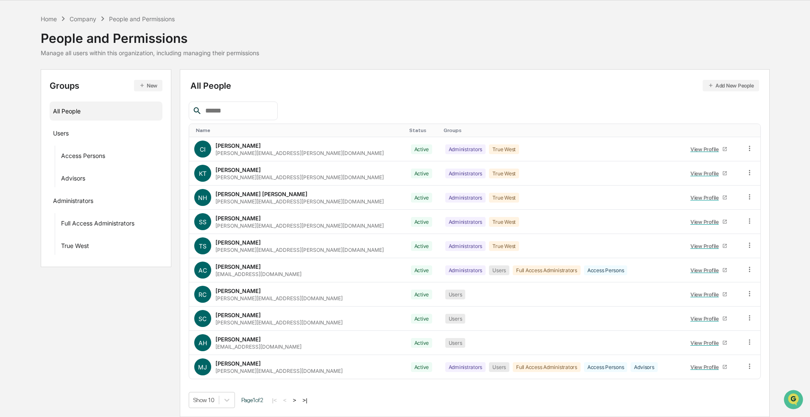
click at [299, 400] on button ">" at bounding box center [295, 399] width 8 height 7
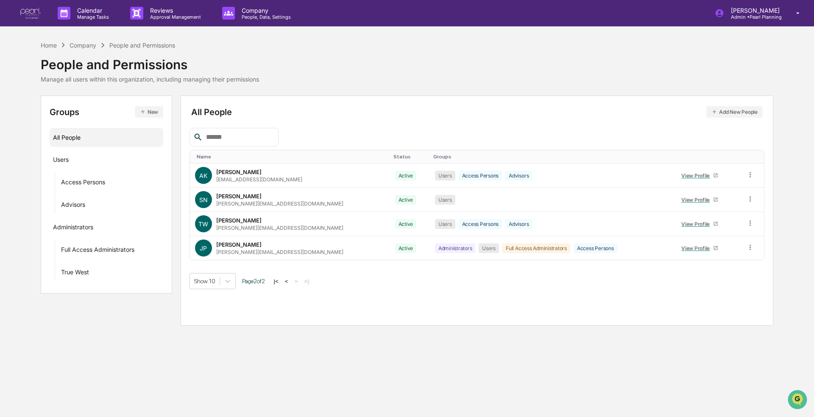
click at [291, 282] on button "<" at bounding box center [286, 280] width 8 height 7
